Goal: Task Accomplishment & Management: Manage account settings

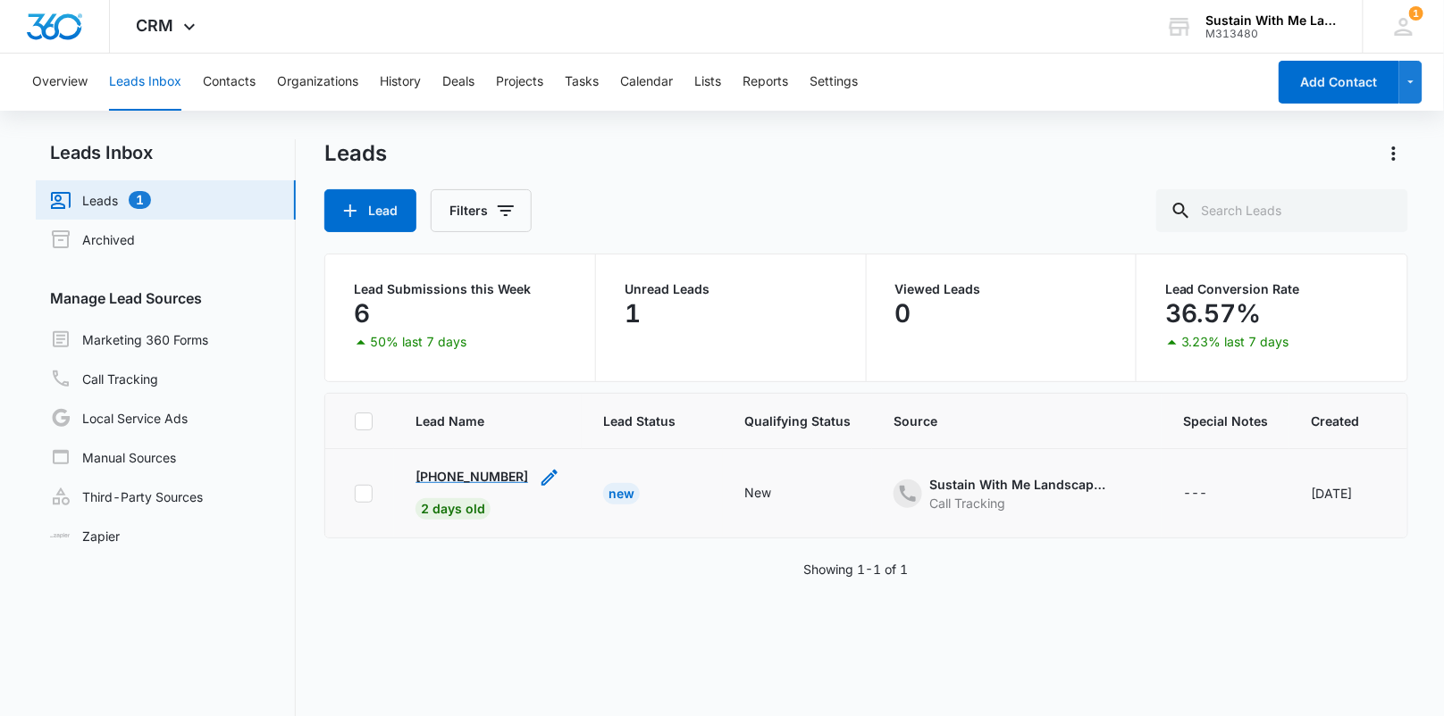
click at [465, 467] on p "[PHONE_NUMBER]" at bounding box center [471, 476] width 113 height 19
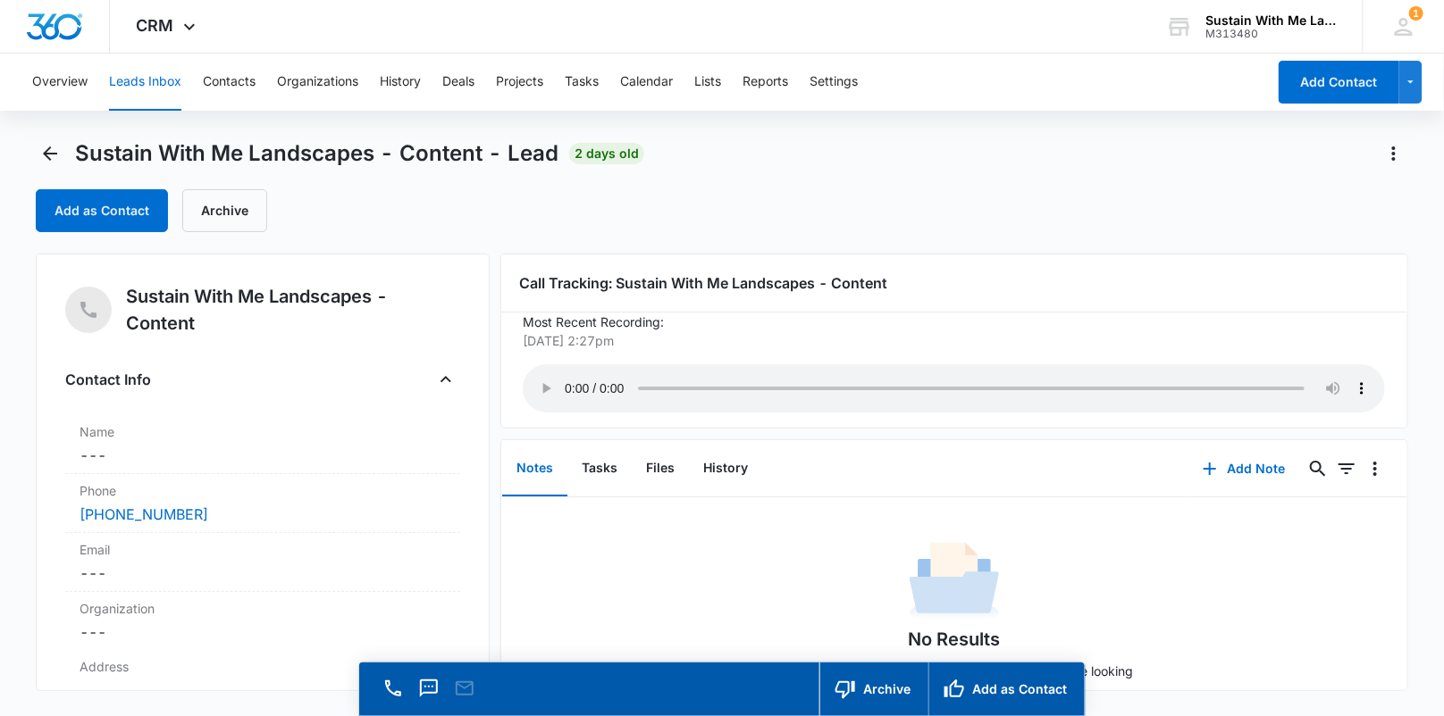
scroll to position [20, 0]
click at [248, 88] on button "Contacts" at bounding box center [229, 82] width 53 height 57
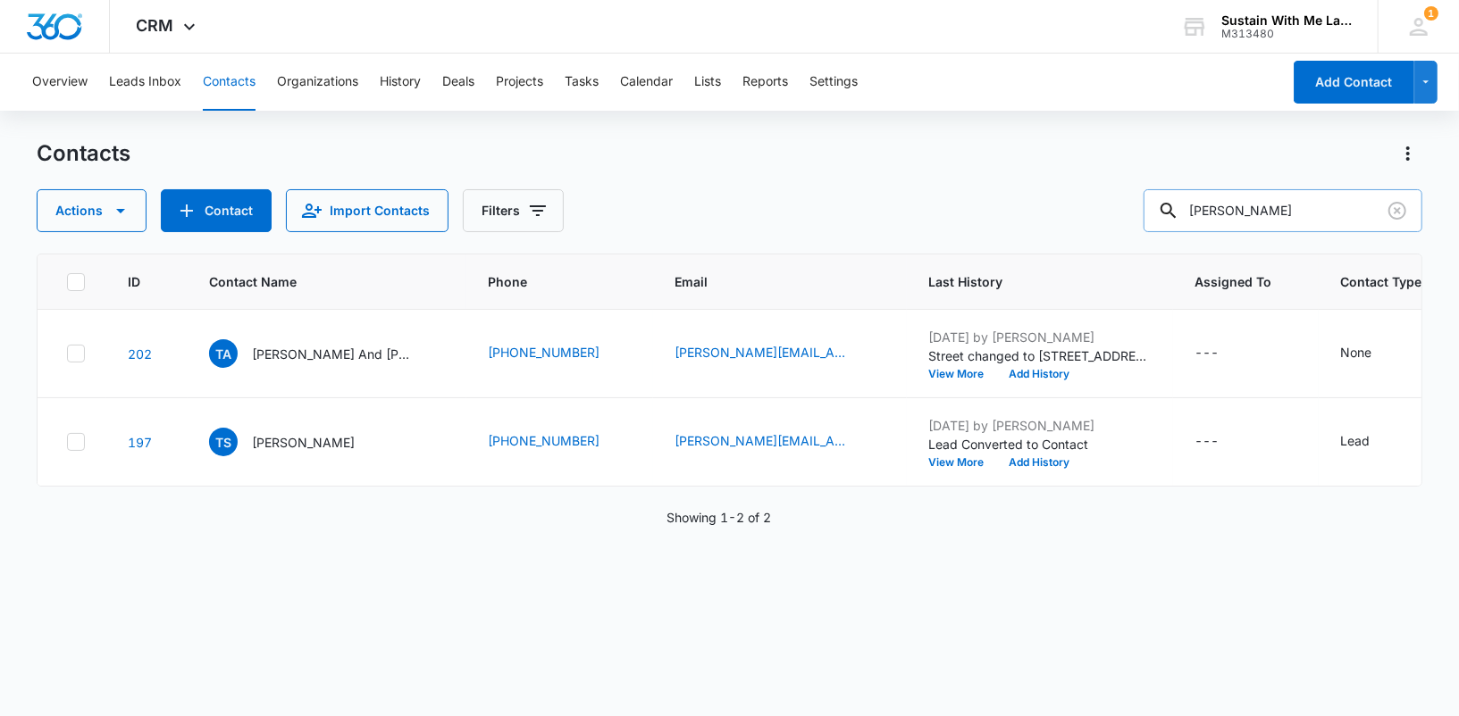
click at [1327, 213] on input "[PERSON_NAME]" at bounding box center [1282, 210] width 279 height 43
click at [1327, 215] on input "[PERSON_NAME]" at bounding box center [1282, 210] width 279 height 43
type input "cass"
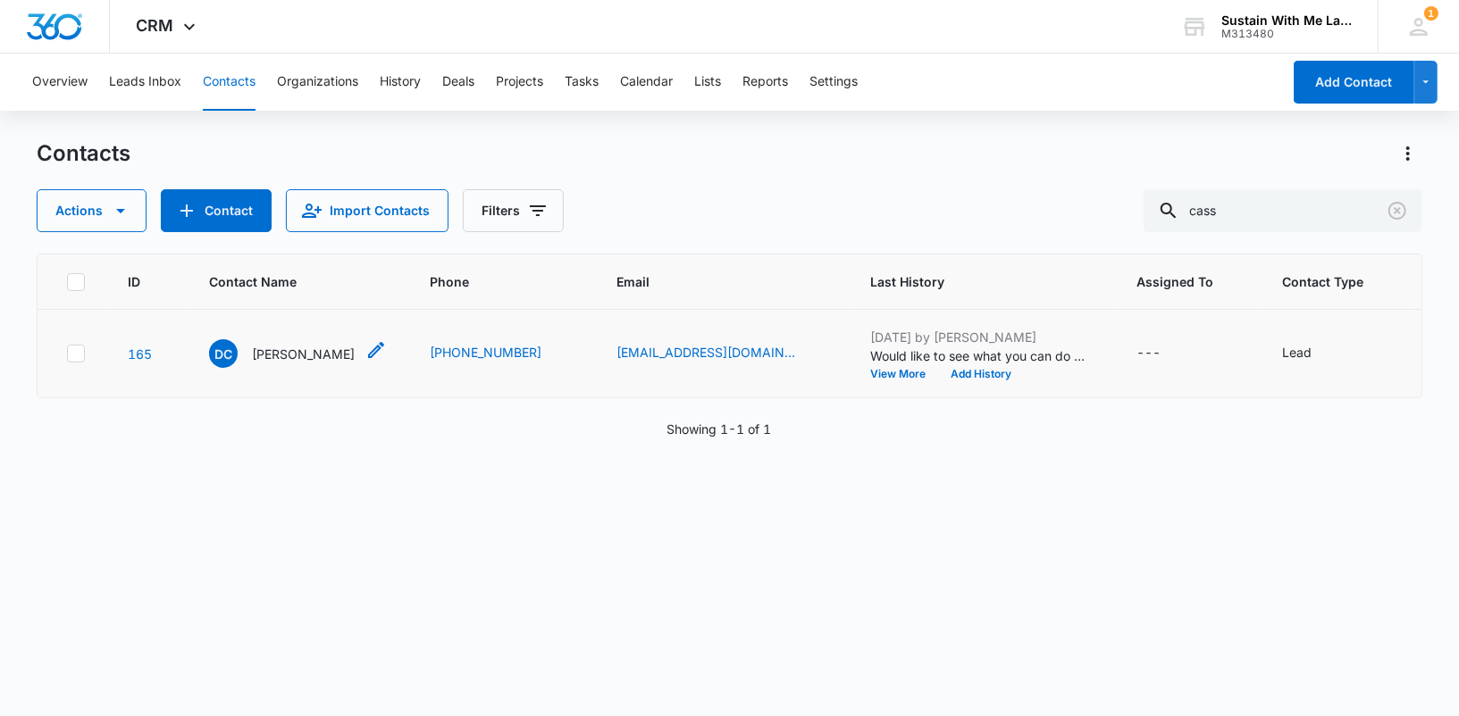
click at [313, 364] on p "[PERSON_NAME]" at bounding box center [303, 354] width 103 height 19
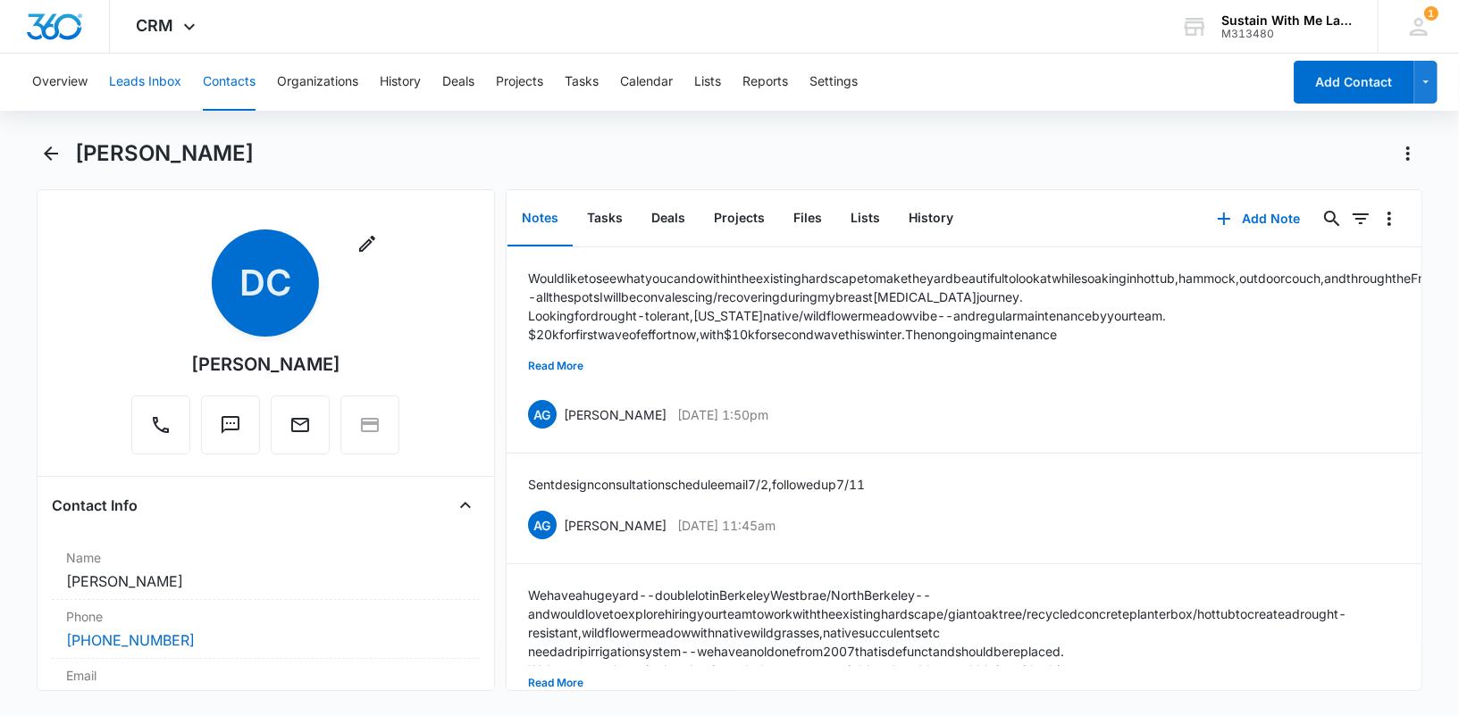
click at [147, 85] on button "Leads Inbox" at bounding box center [145, 82] width 72 height 57
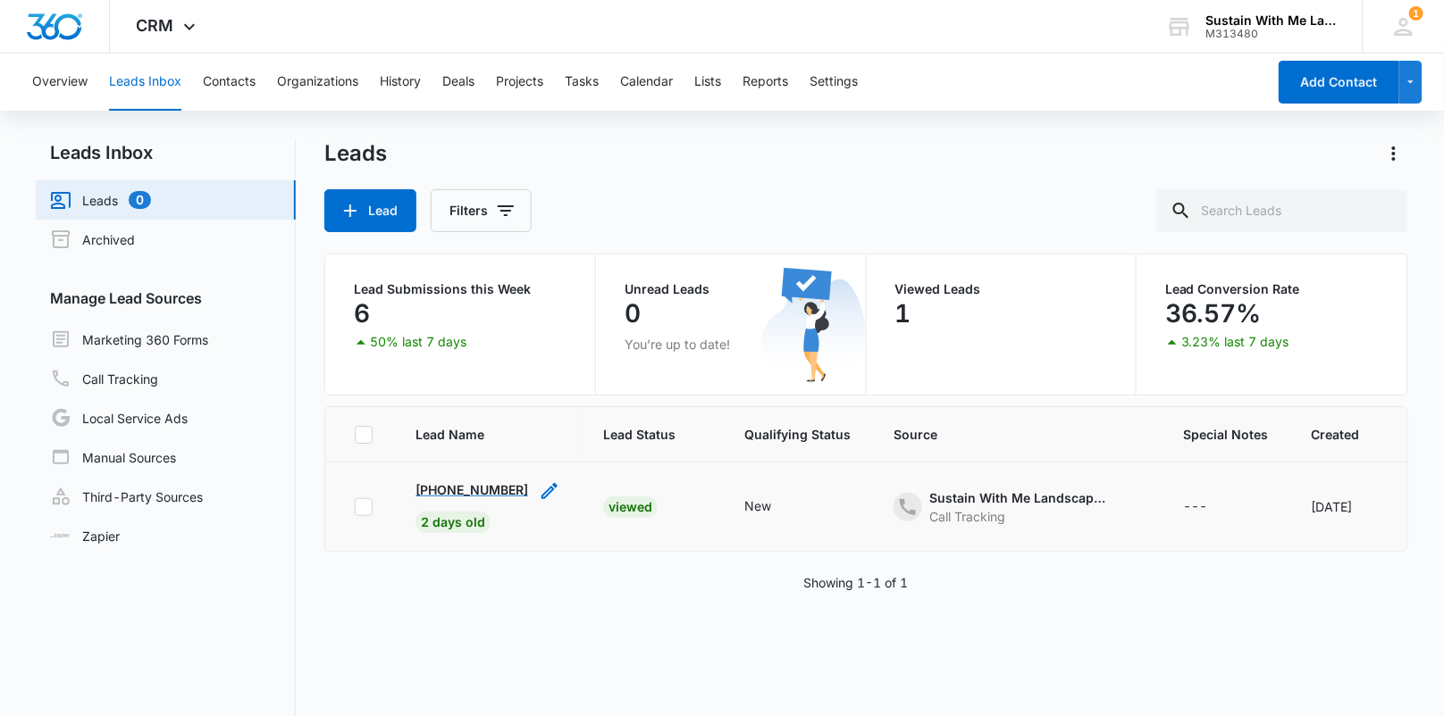
click at [471, 488] on p "[PHONE_NUMBER]" at bounding box center [471, 490] width 113 height 19
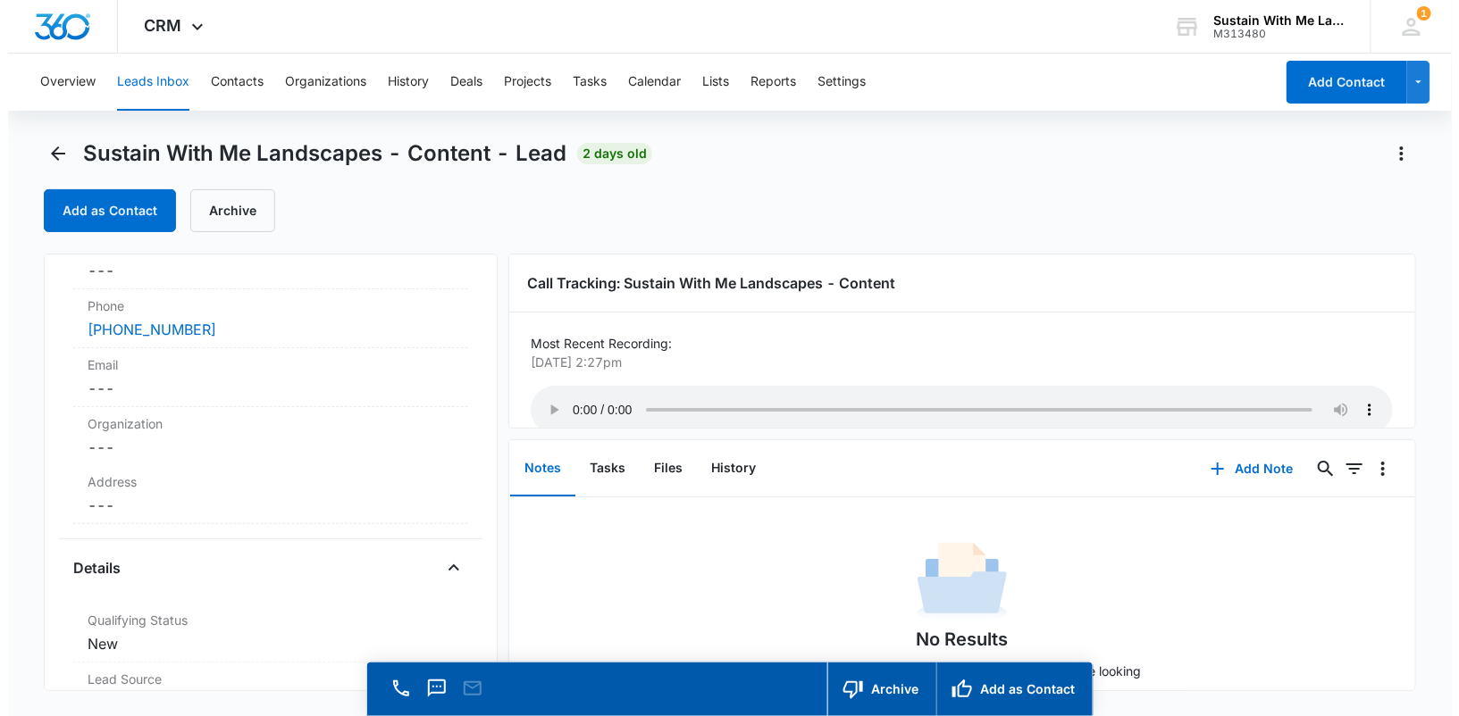
scroll to position [188, 0]
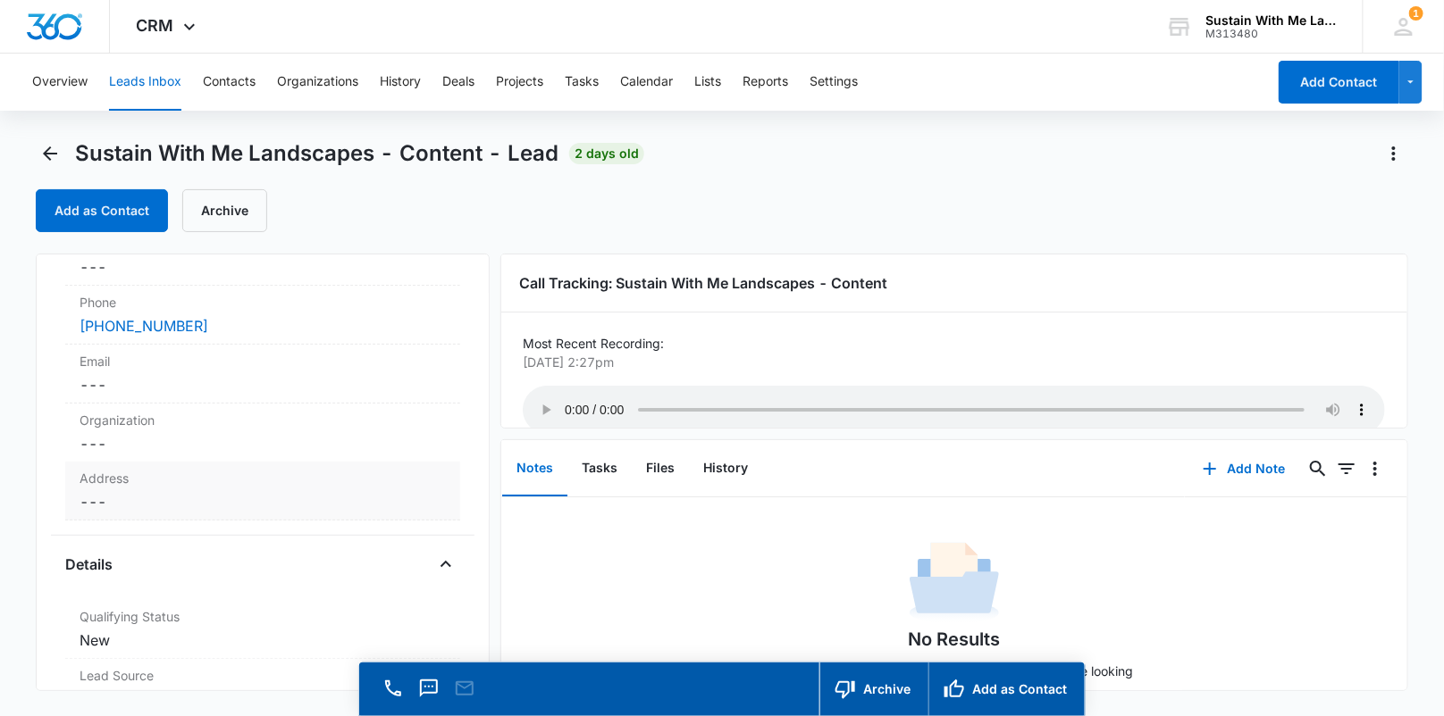
click at [170, 502] on dd "Cancel Save Changes ---" at bounding box center [263, 501] width 366 height 21
click at [152, 532] on input "text" at bounding box center [263, 538] width 336 height 43
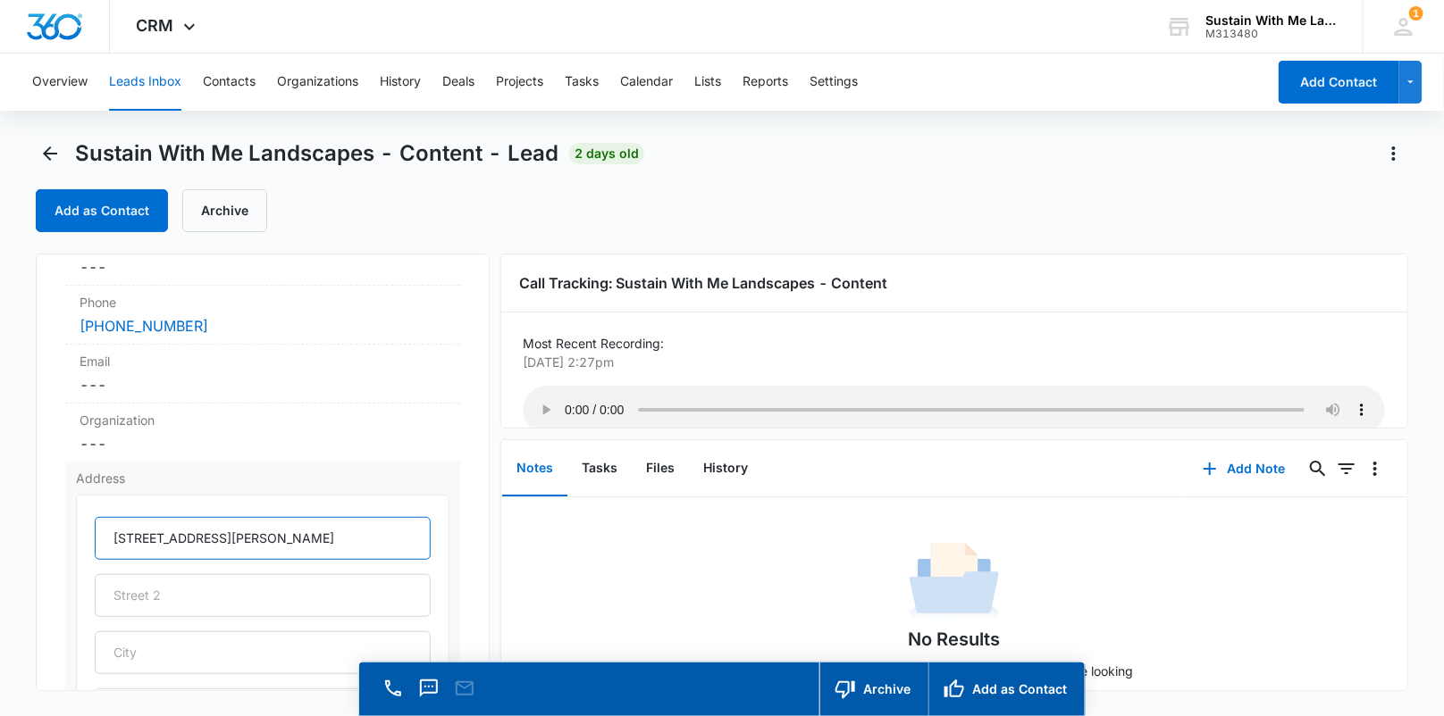
click at [322, 537] on input "[STREET_ADDRESS][PERSON_NAME]" at bounding box center [263, 538] width 336 height 43
type input "[STREET_ADDRESS][PERSON_NAME]"
click at [236, 80] on button "Contacts" at bounding box center [229, 82] width 53 height 57
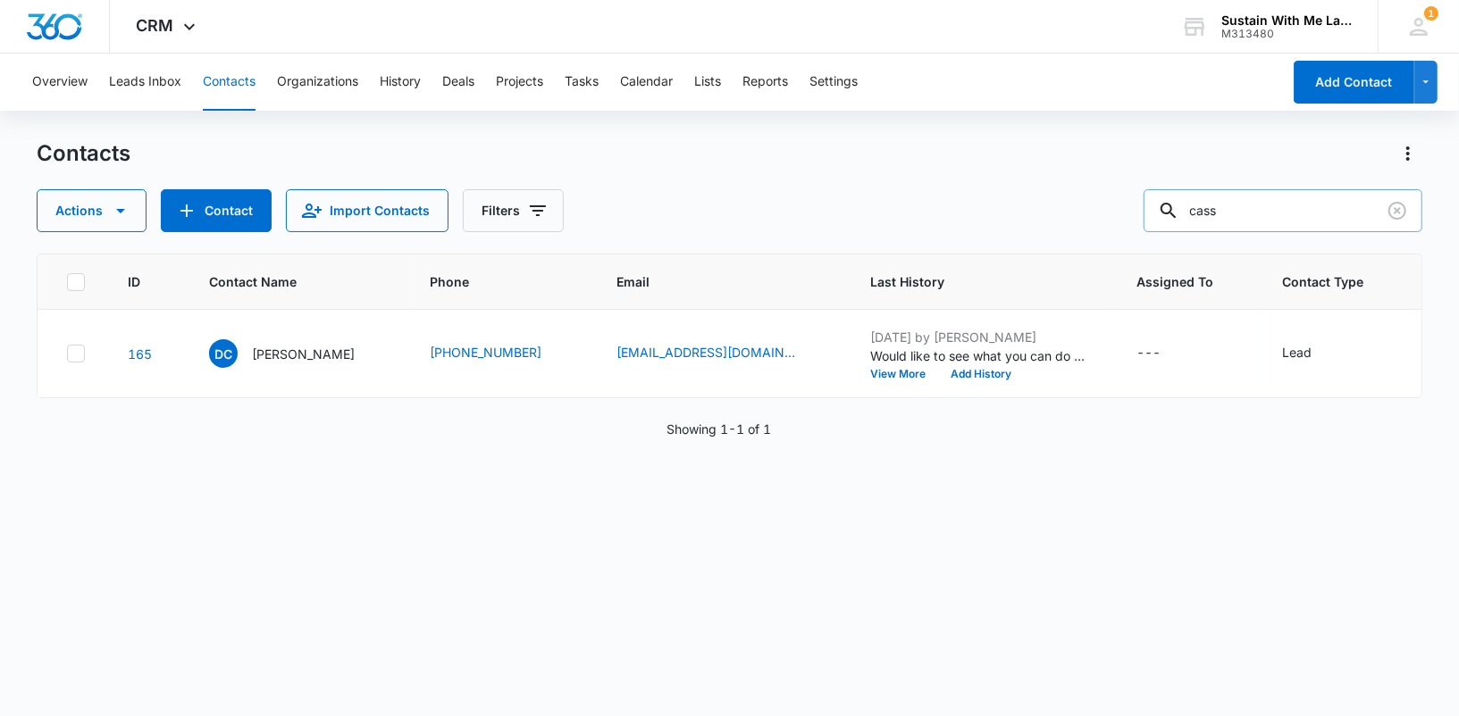
click at [1288, 225] on input "cass" at bounding box center [1282, 210] width 279 height 43
click at [1277, 217] on input "oaks" at bounding box center [1282, 210] width 279 height 43
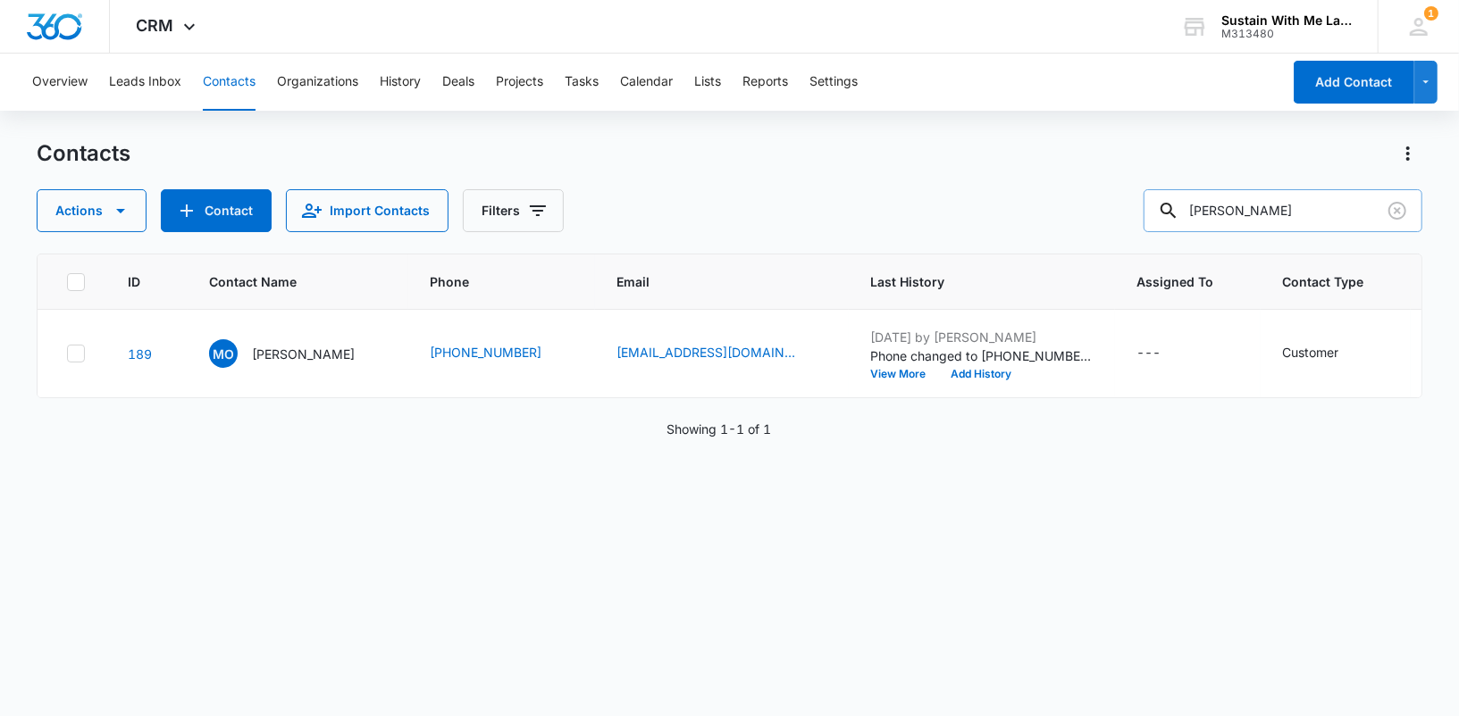
type input "[PERSON_NAME]"
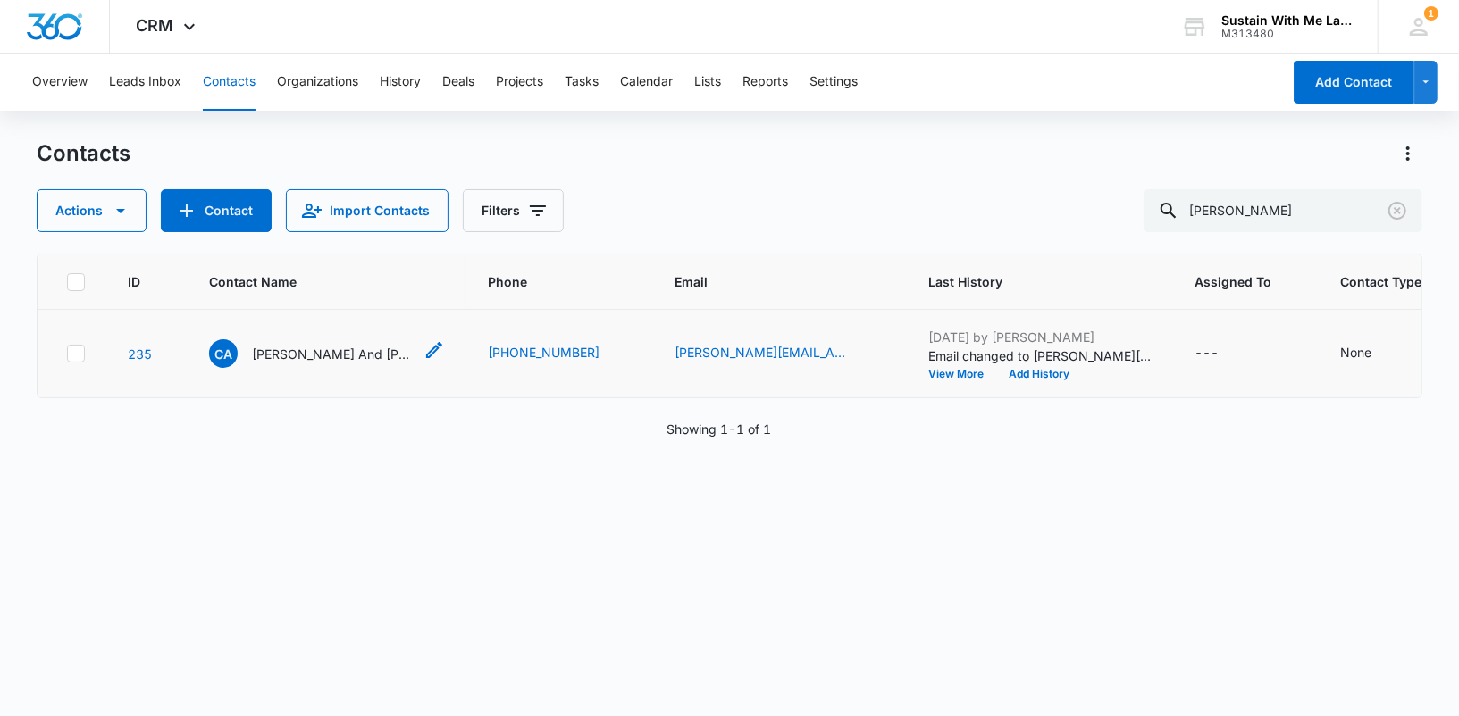
click at [352, 360] on p "[PERSON_NAME] And [PERSON_NAME]" at bounding box center [332, 354] width 161 height 19
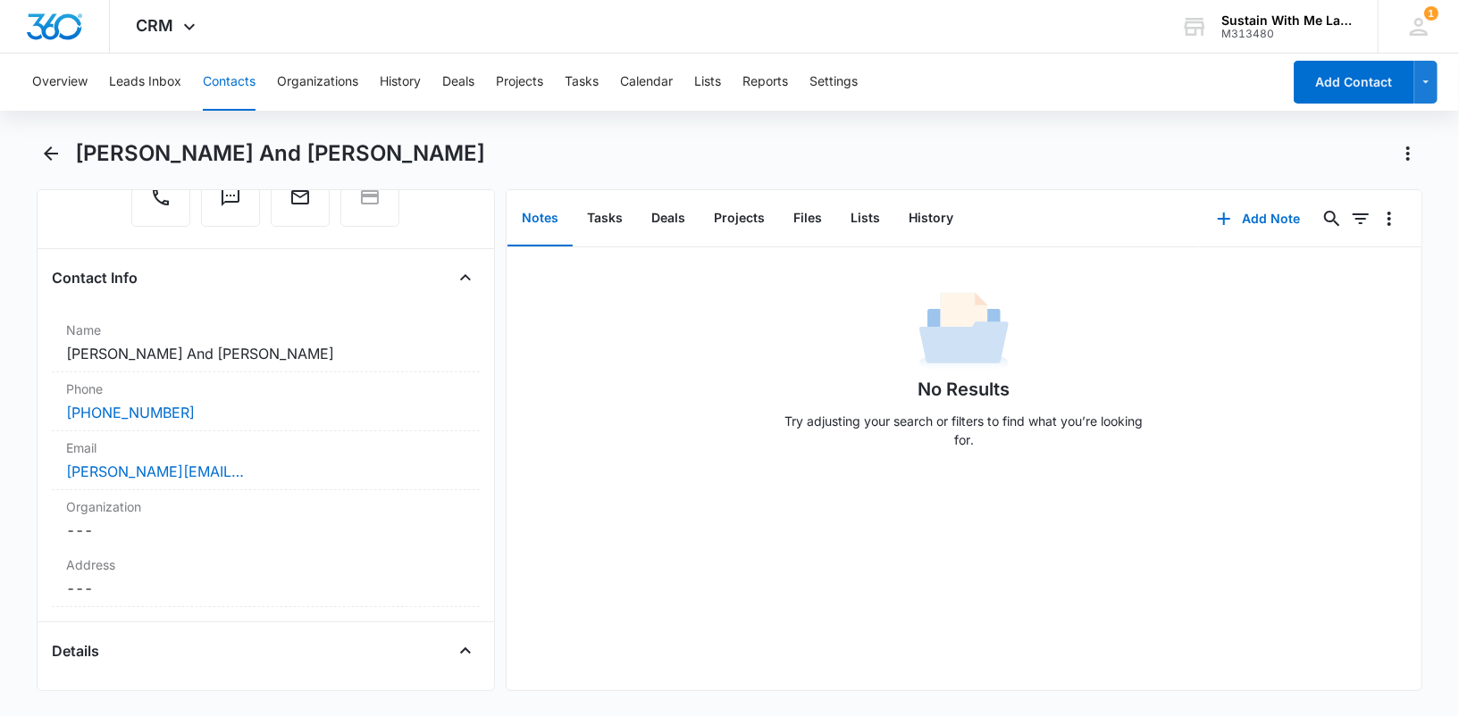
scroll to position [354, 0]
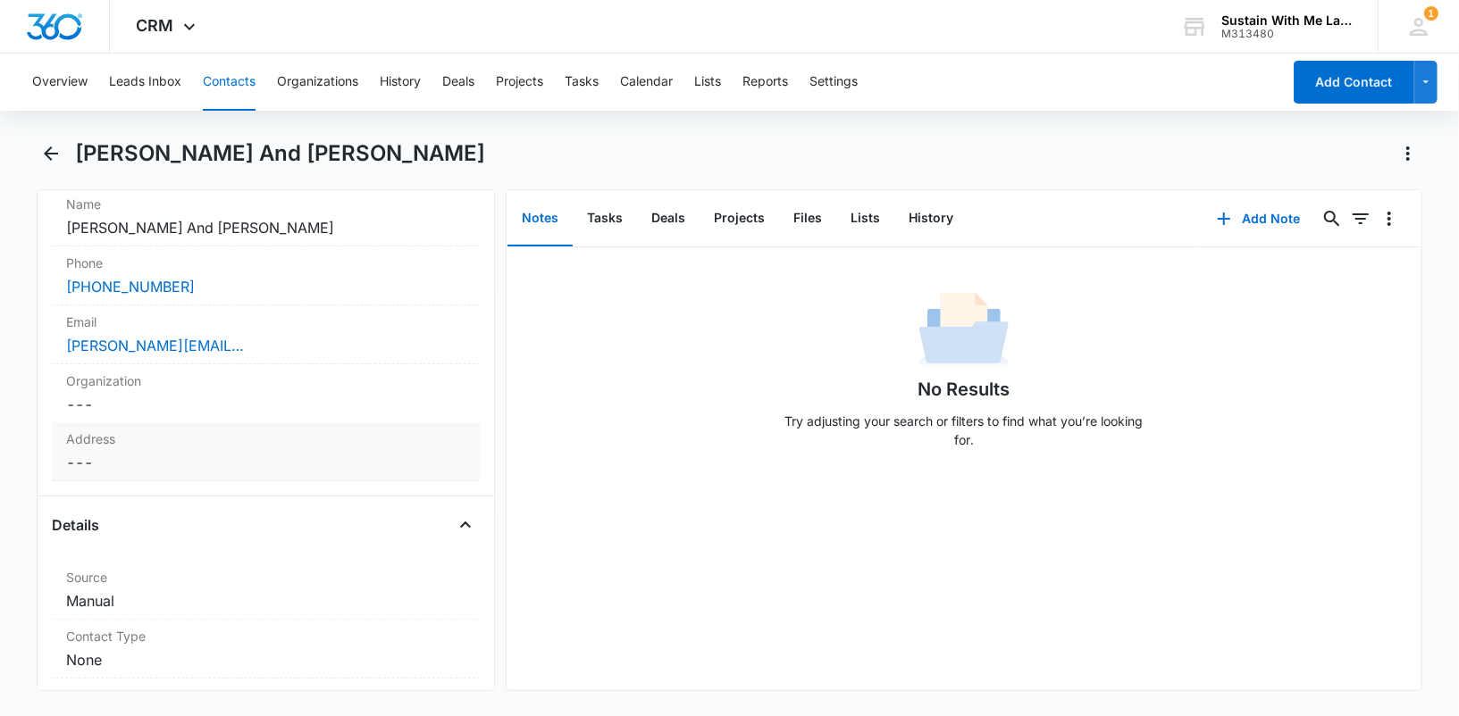
click at [176, 457] on dd "Cancel Save Changes ---" at bounding box center [265, 462] width 399 height 21
click at [164, 496] on input "text" at bounding box center [265, 499] width 369 height 43
paste input "[STREET_ADDRESS][PERSON_NAME]"
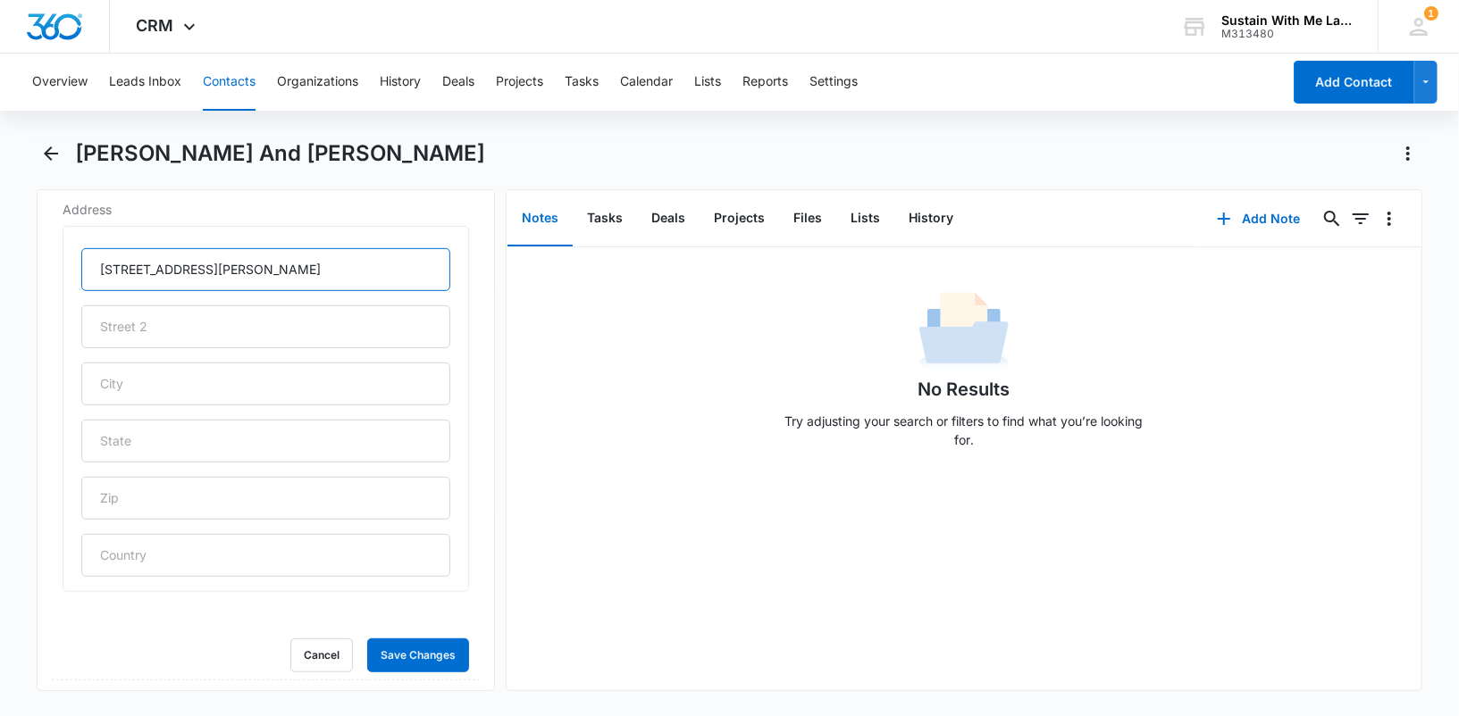
scroll to position [725, 0]
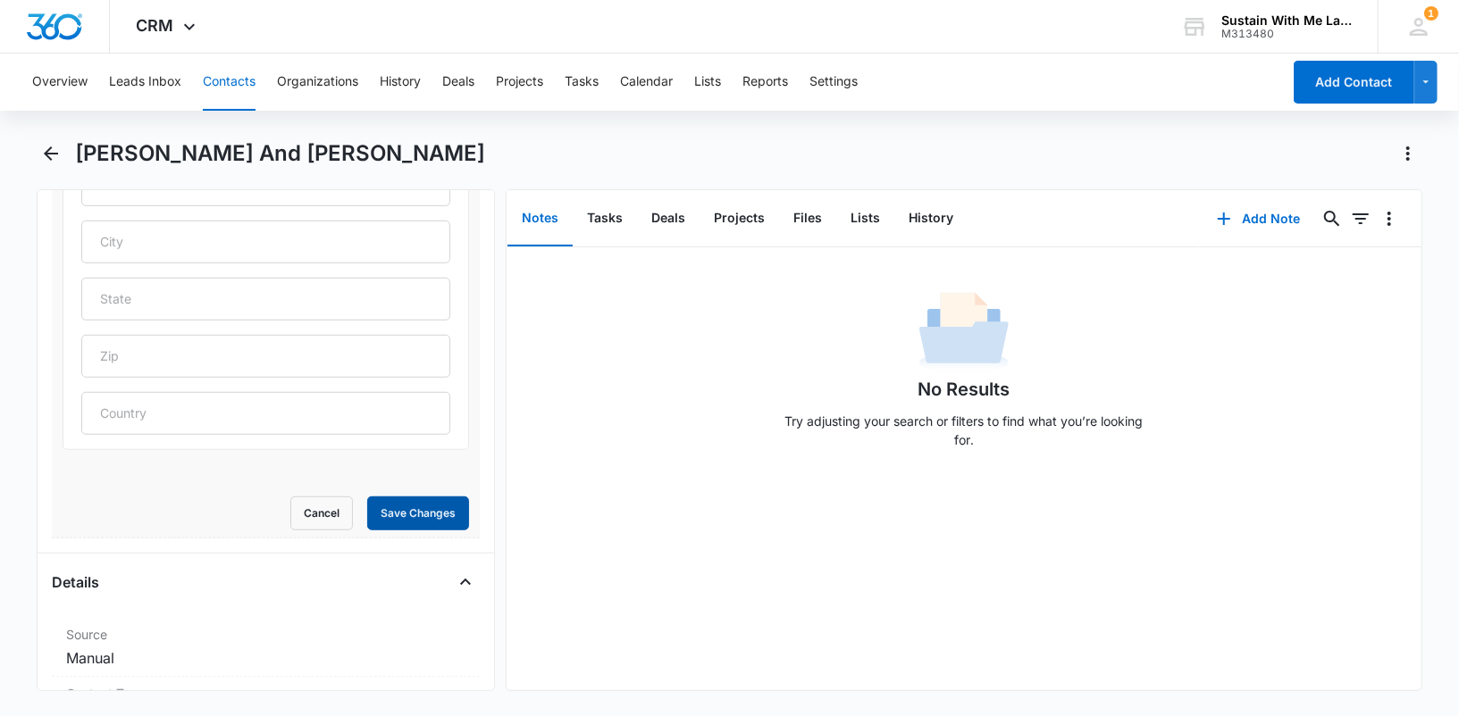
type input "[STREET_ADDRESS][PERSON_NAME]"
click at [414, 521] on button "Save Changes" at bounding box center [418, 514] width 102 height 34
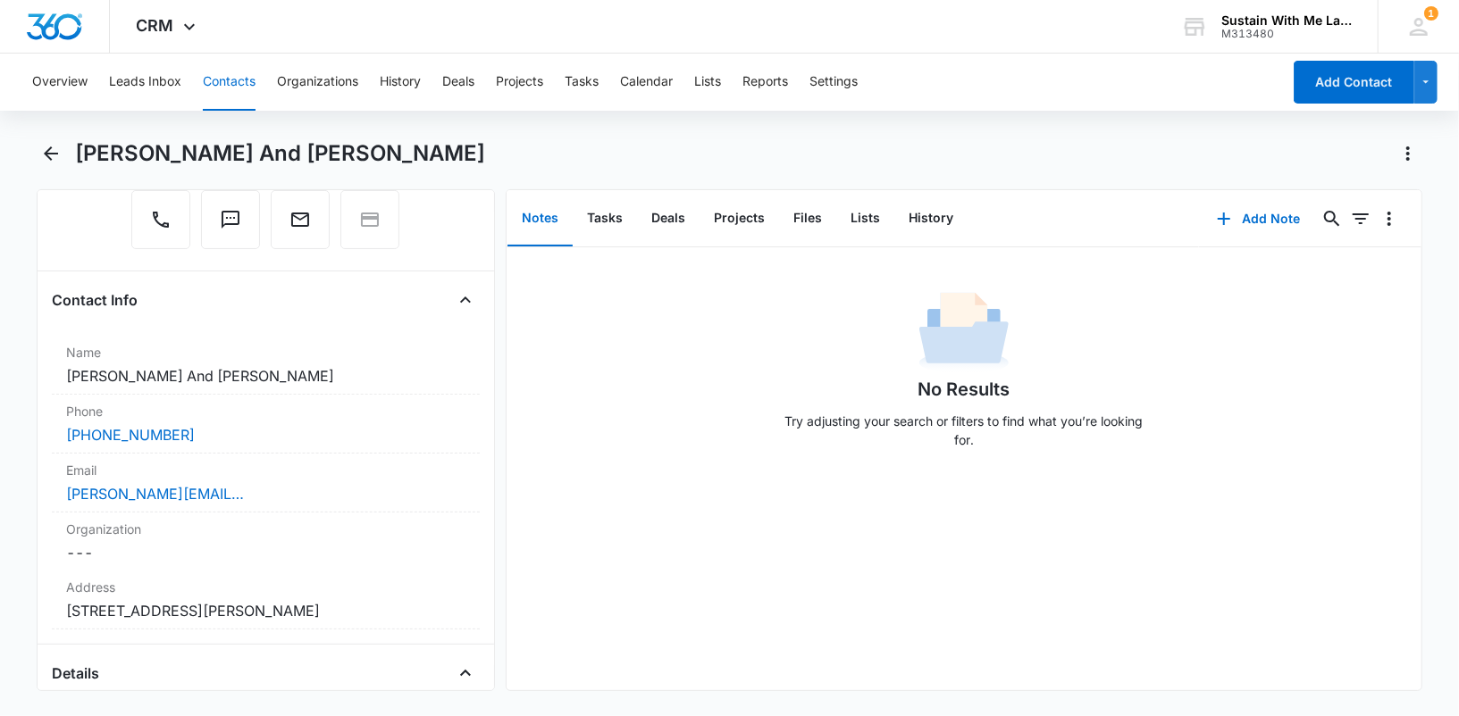
scroll to position [0, 0]
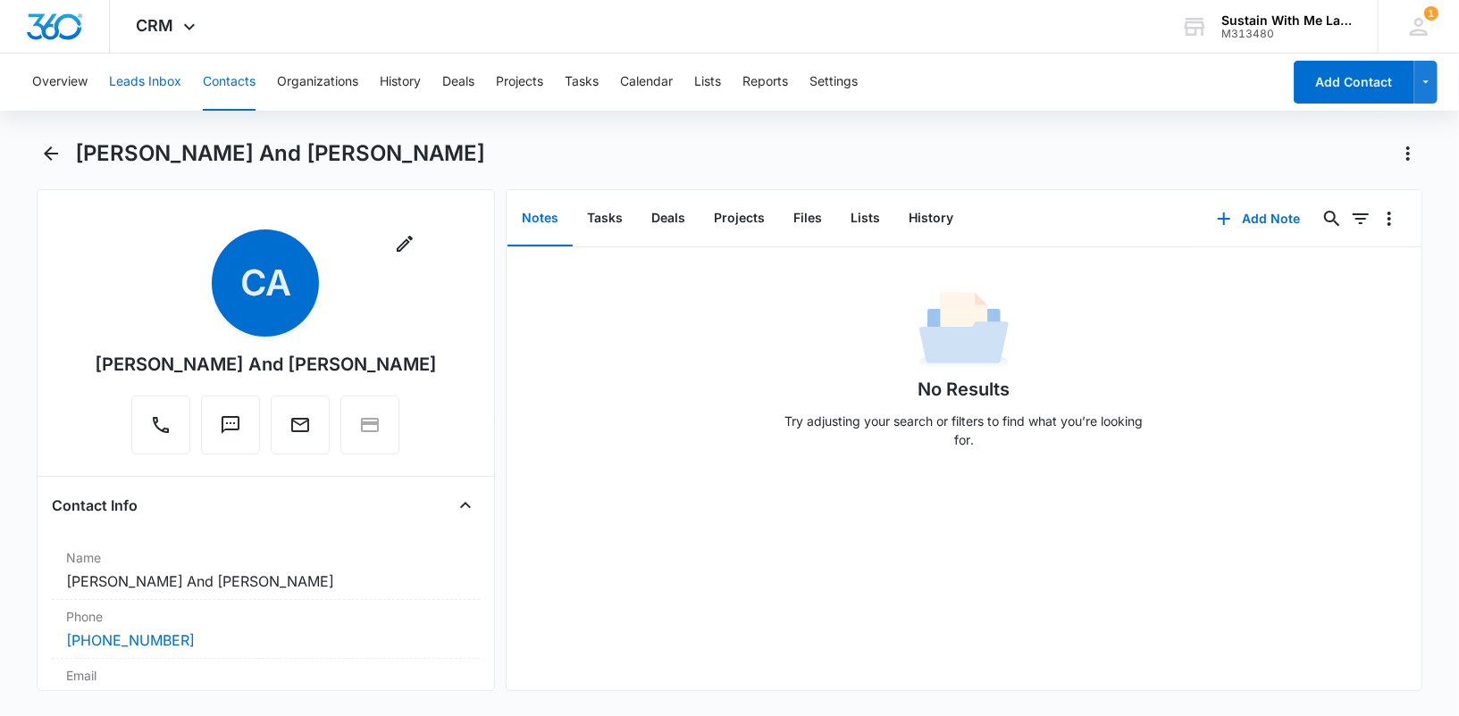
click at [158, 91] on button "Leads Inbox" at bounding box center [145, 82] width 72 height 57
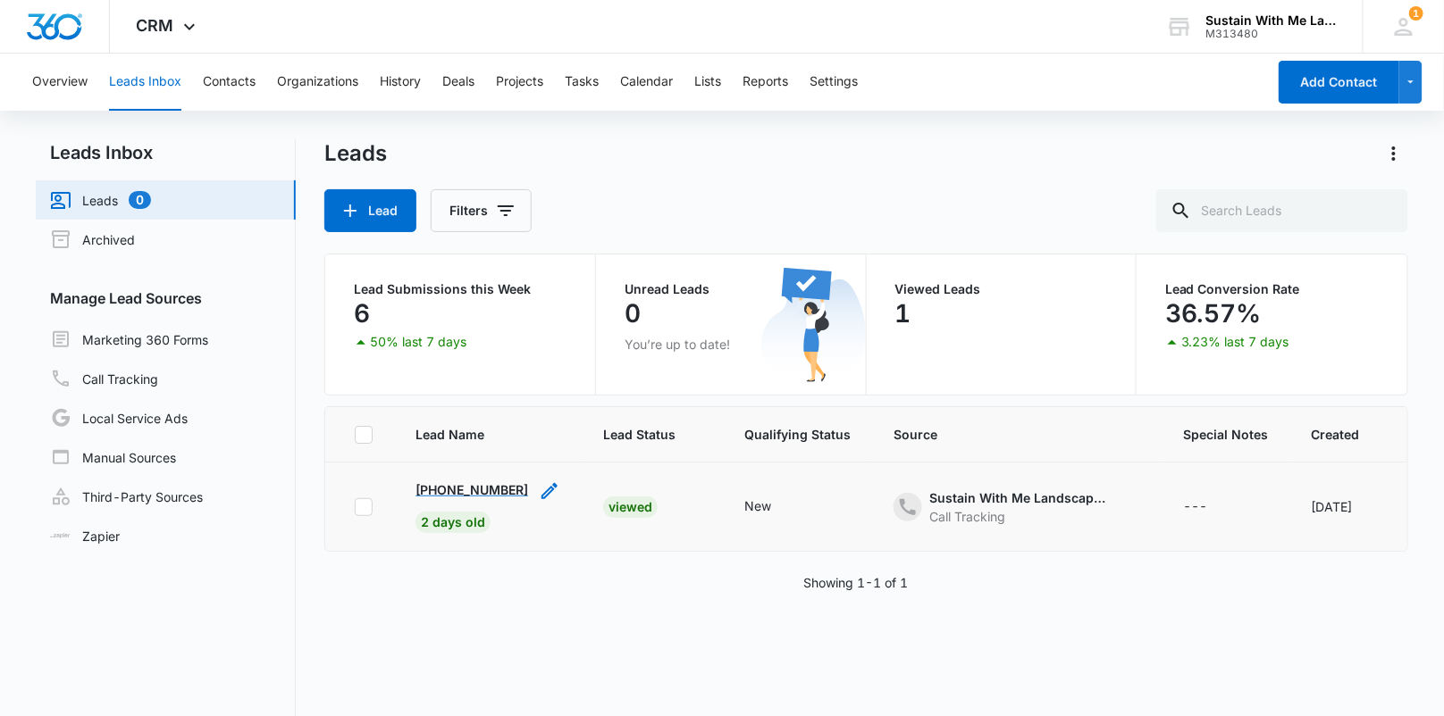
click at [483, 481] on p "[PHONE_NUMBER]" at bounding box center [471, 490] width 113 height 19
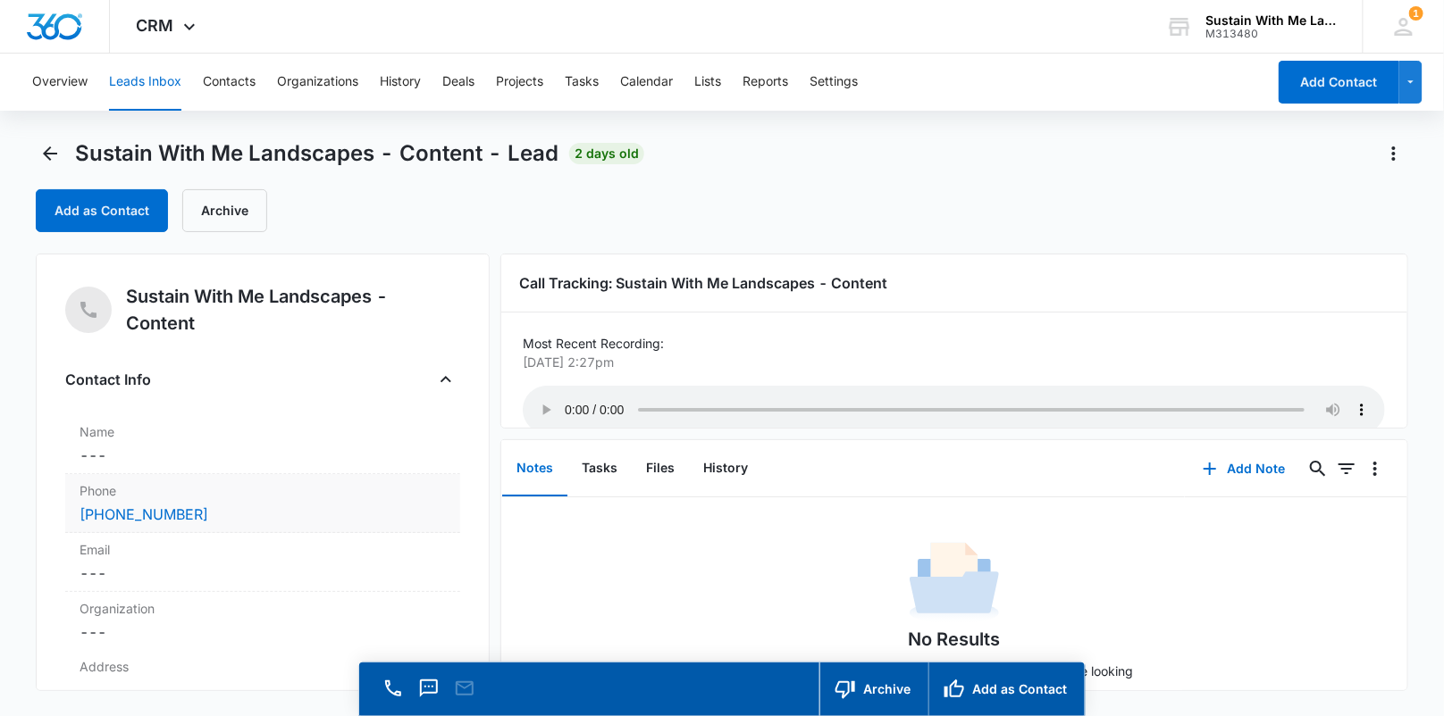
click at [248, 523] on div "[PHONE_NUMBER]" at bounding box center [263, 514] width 366 height 21
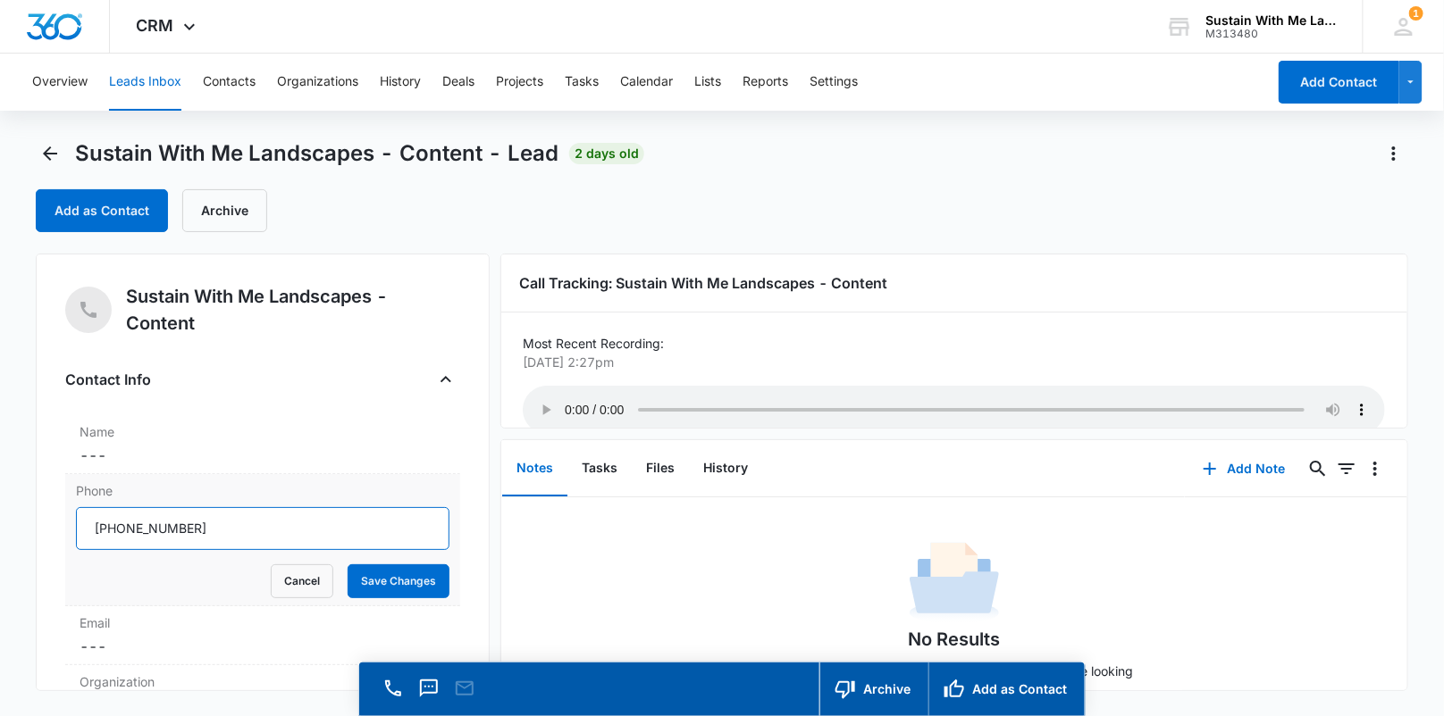
click at [243, 523] on input "Phone" at bounding box center [262, 528] width 373 height 43
click at [235, 92] on button "Contacts" at bounding box center [229, 82] width 53 height 57
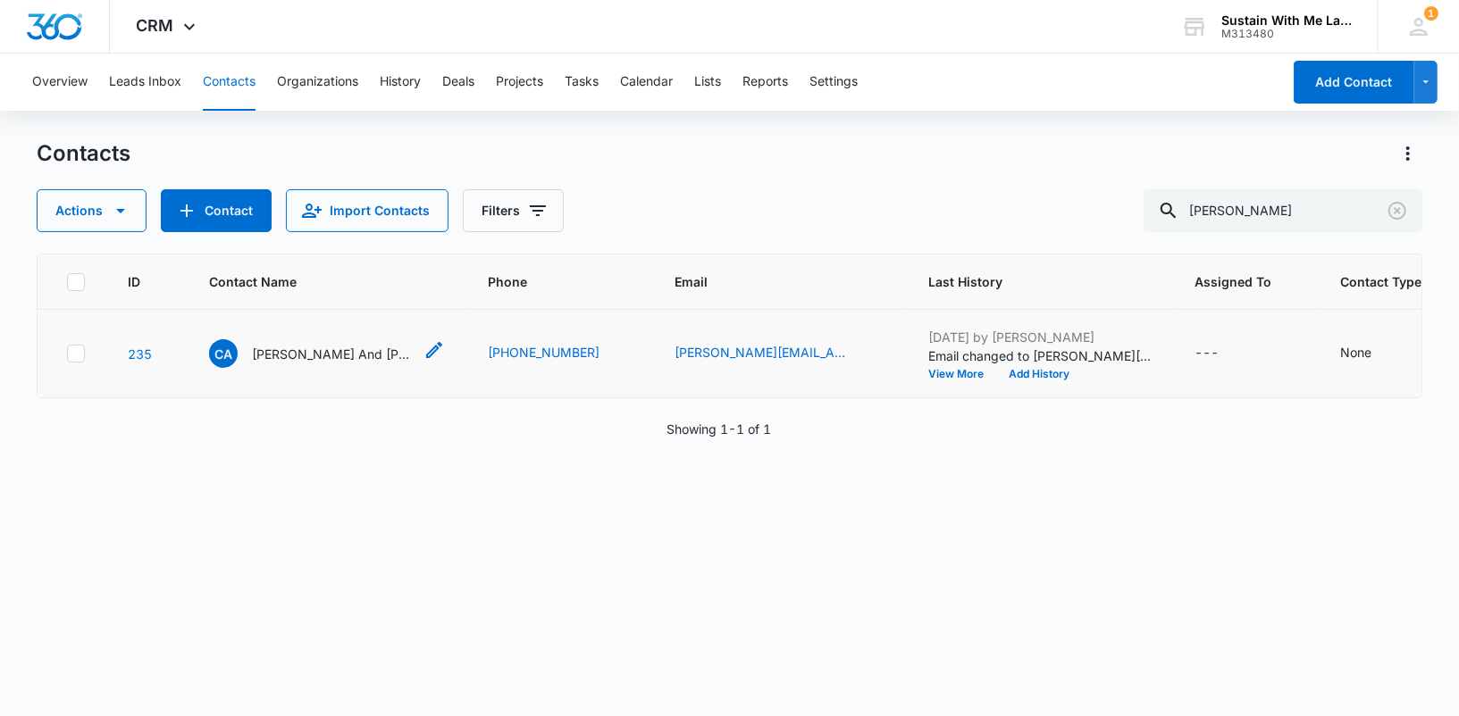
click at [310, 356] on p "[PERSON_NAME] And [PERSON_NAME]" at bounding box center [332, 354] width 161 height 19
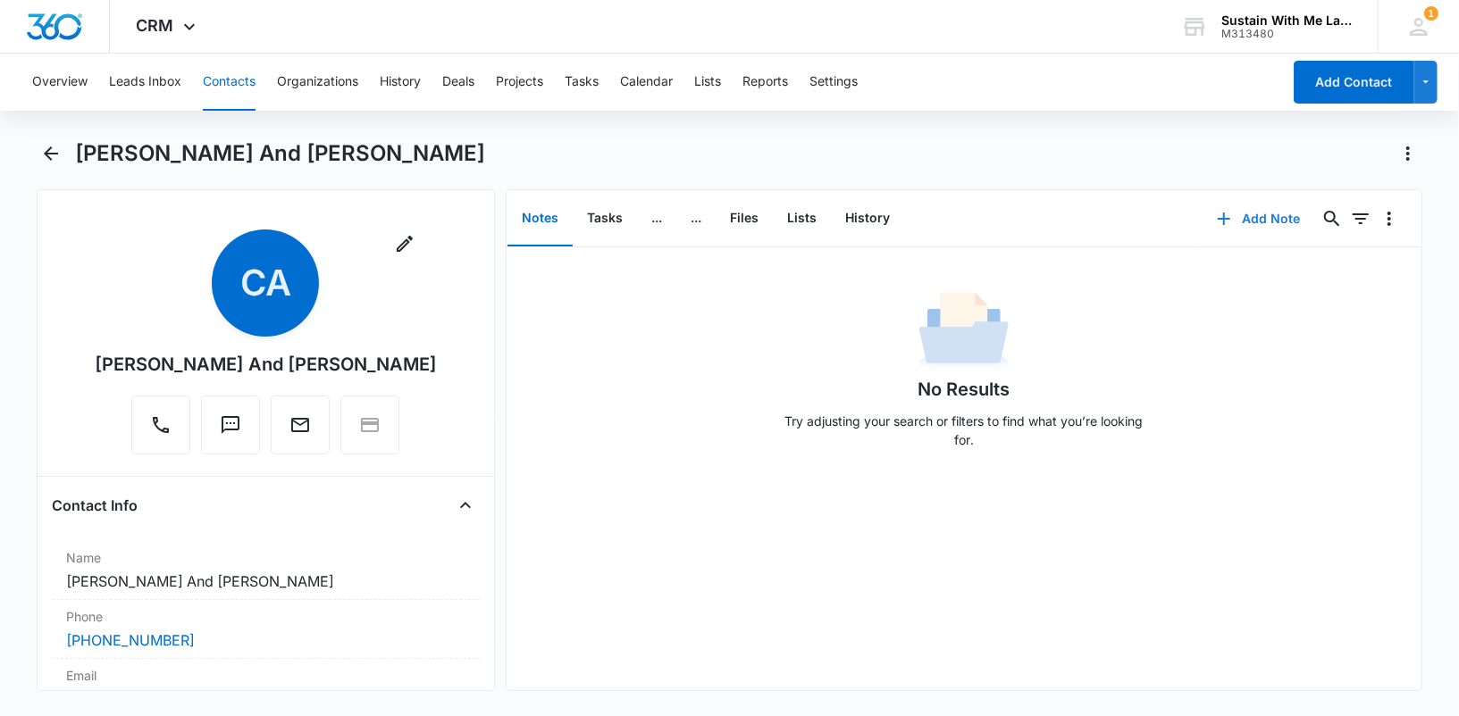
click at [1213, 216] on icon "button" at bounding box center [1223, 218] width 21 height 21
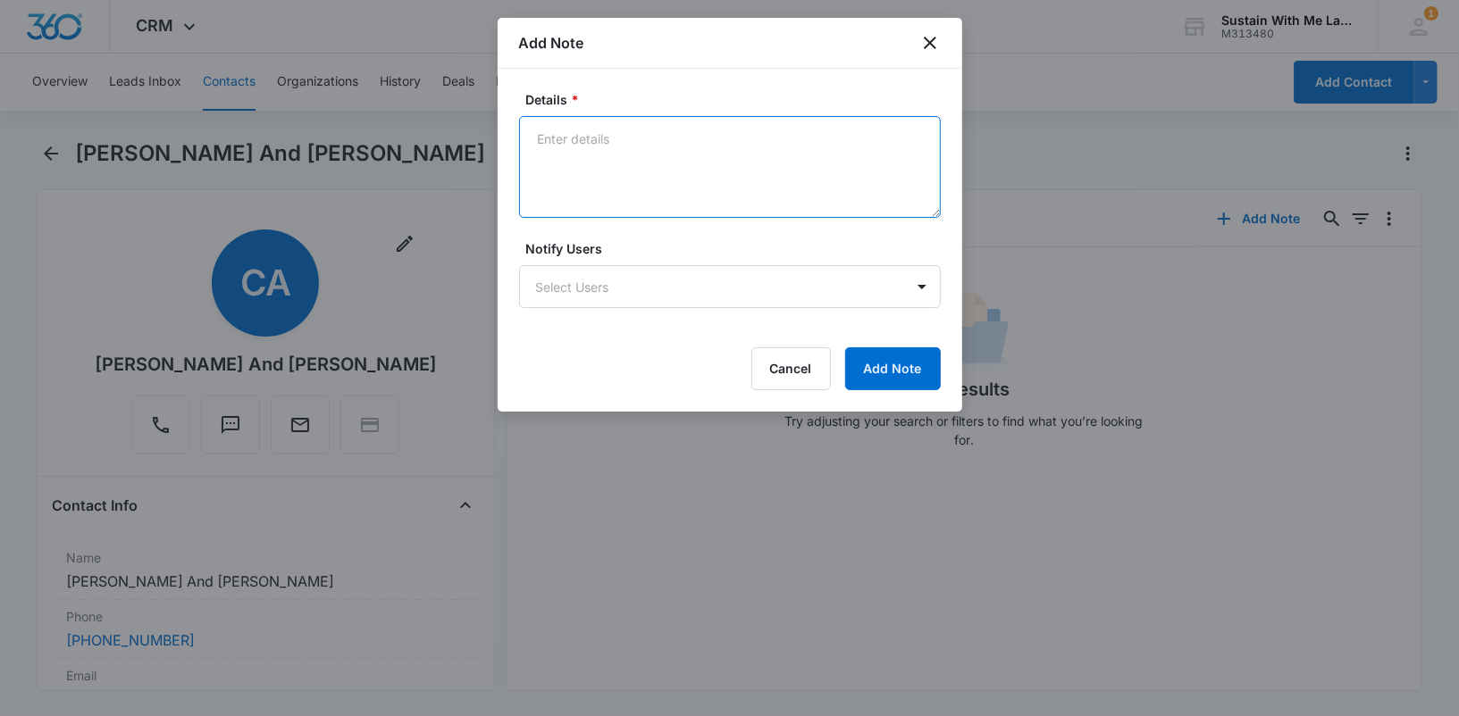
click at [762, 166] on textarea "Details *" at bounding box center [730, 167] width 422 height 102
paste textarea "[PHONE_NUMBER]"
type textarea "[PERSON_NAME]: [PHONE_NUMBER]"
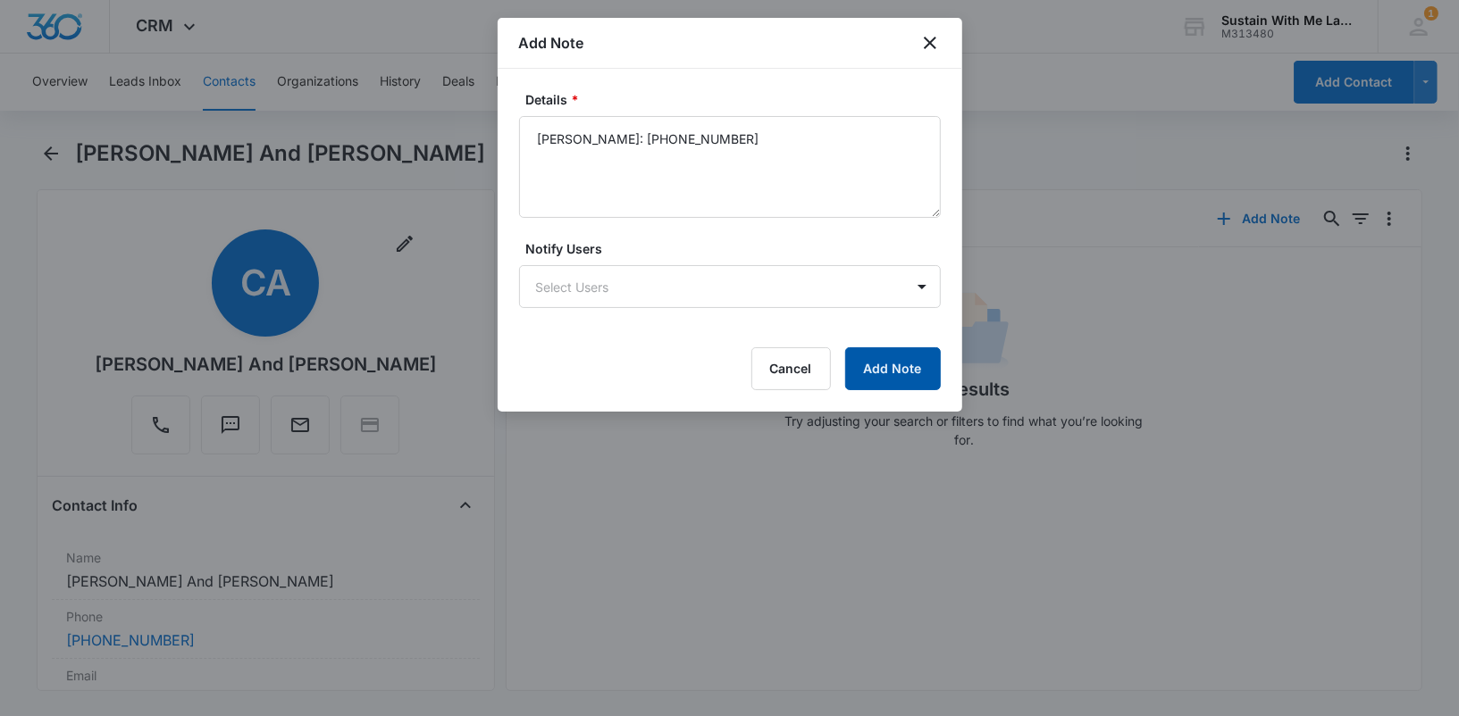
click at [886, 364] on button "Add Note" at bounding box center [893, 369] width 96 height 43
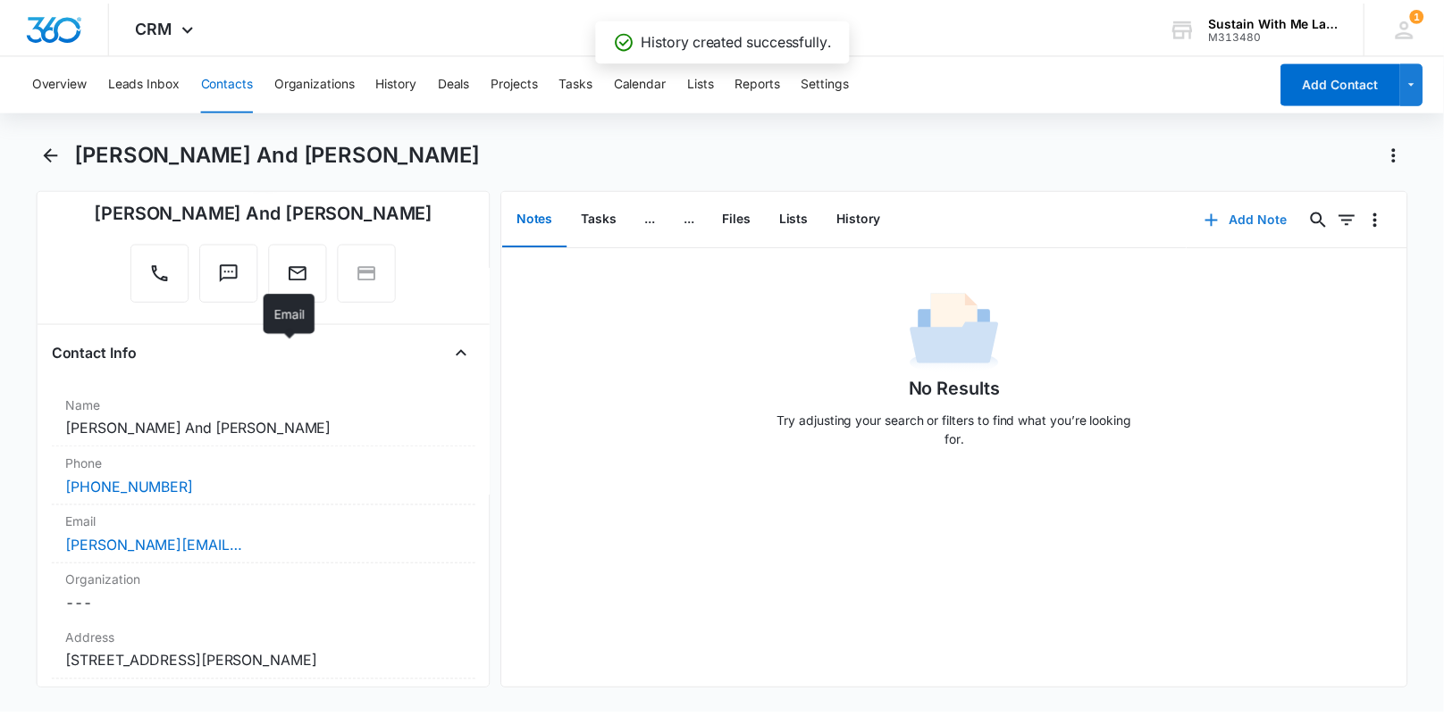
scroll to position [262, 0]
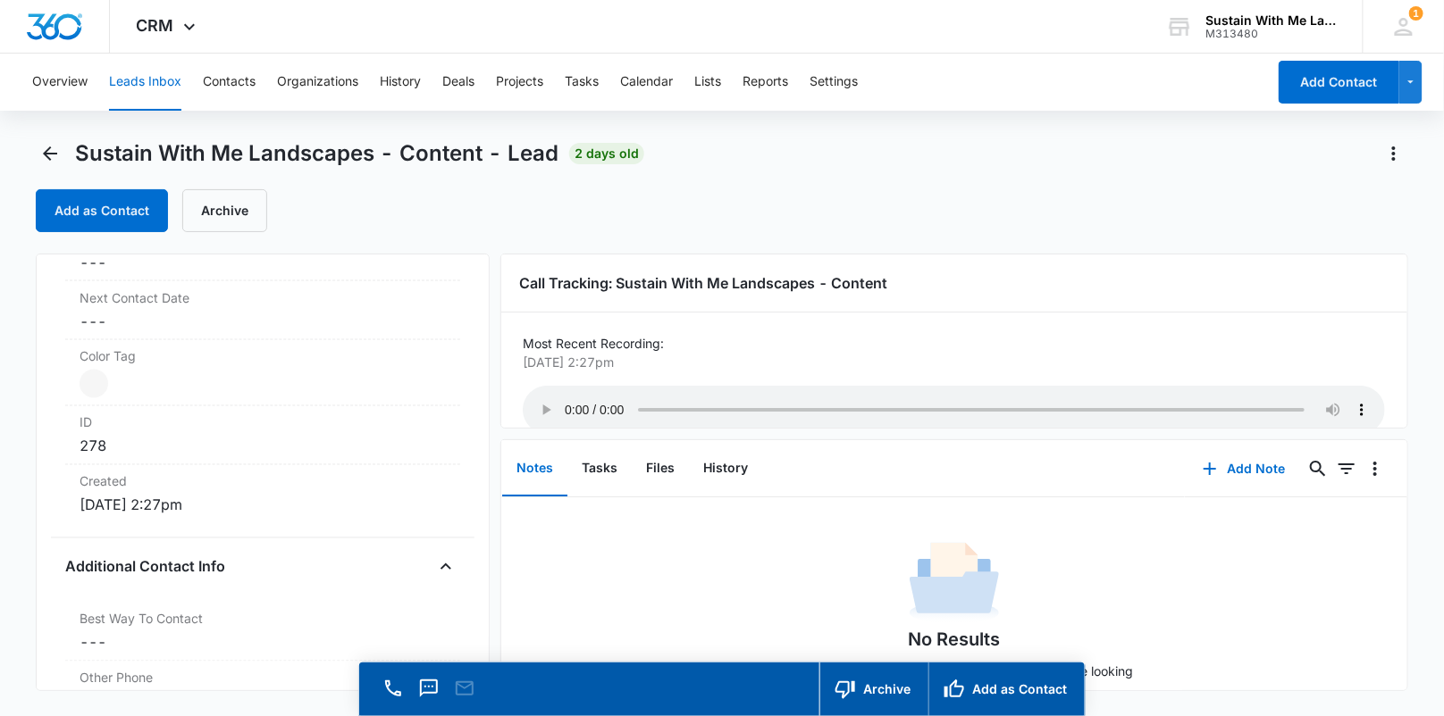
scroll to position [989, 0]
